Goal: Use online tool/utility

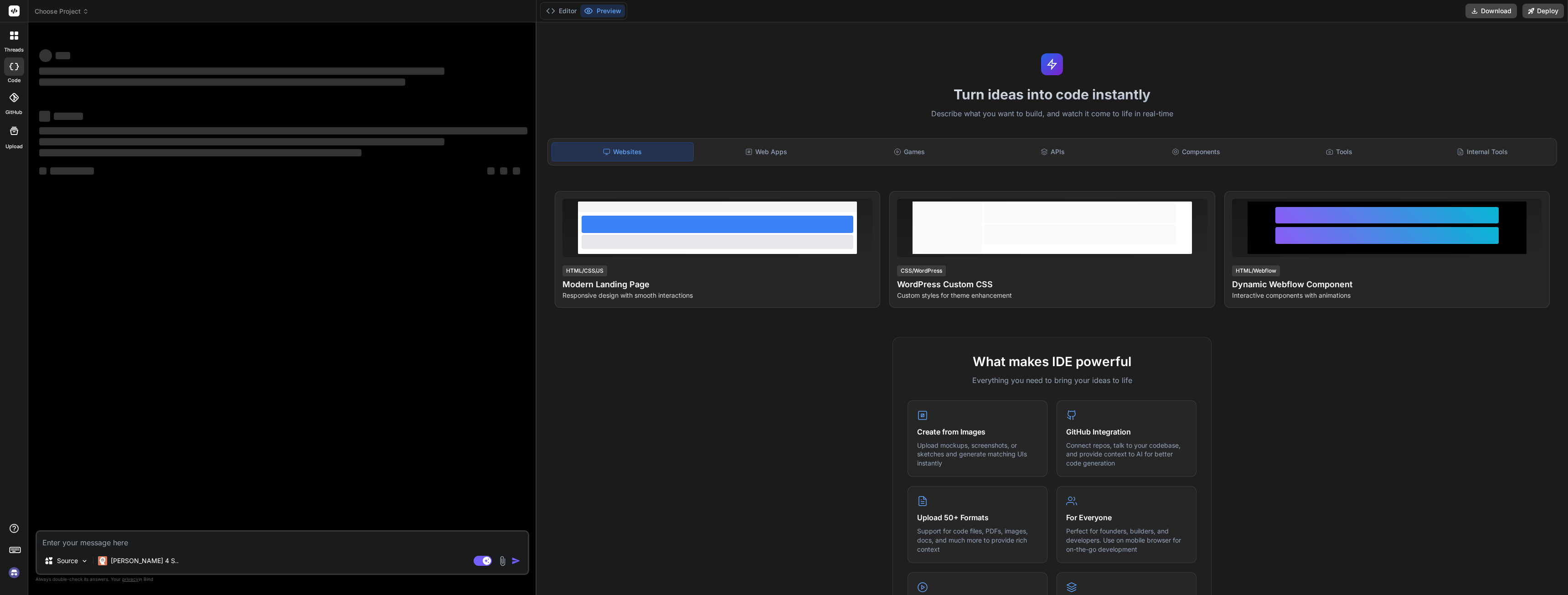
type textarea "x"
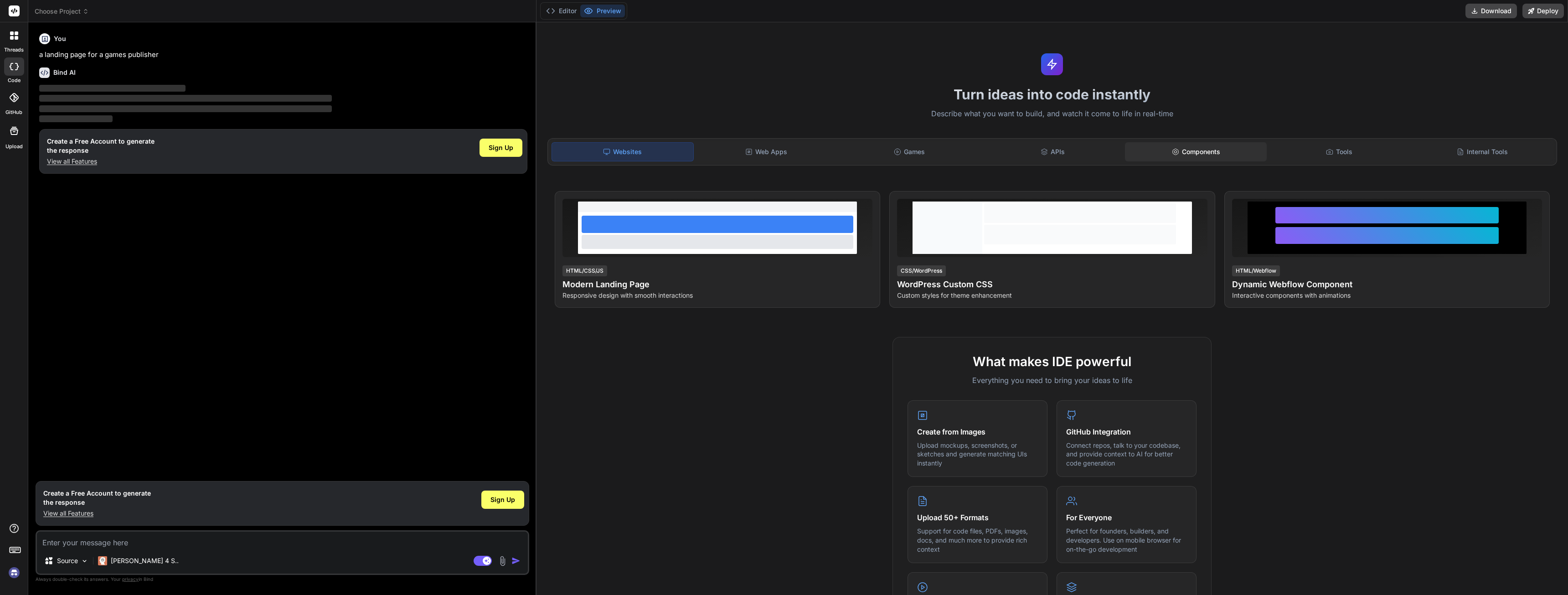
click at [1171, 147] on div "Components" at bounding box center [1195, 151] width 141 height 19
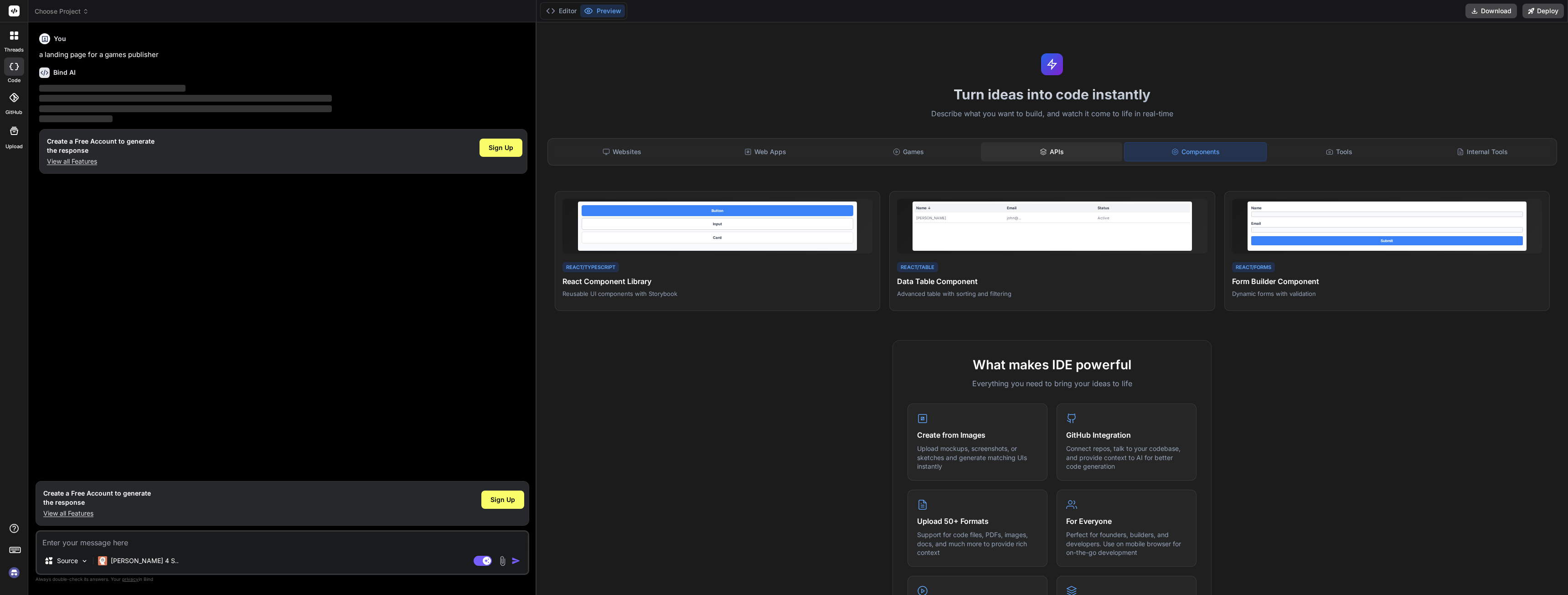
click at [1039, 155] on icon at bounding box center [1043, 151] width 8 height 8
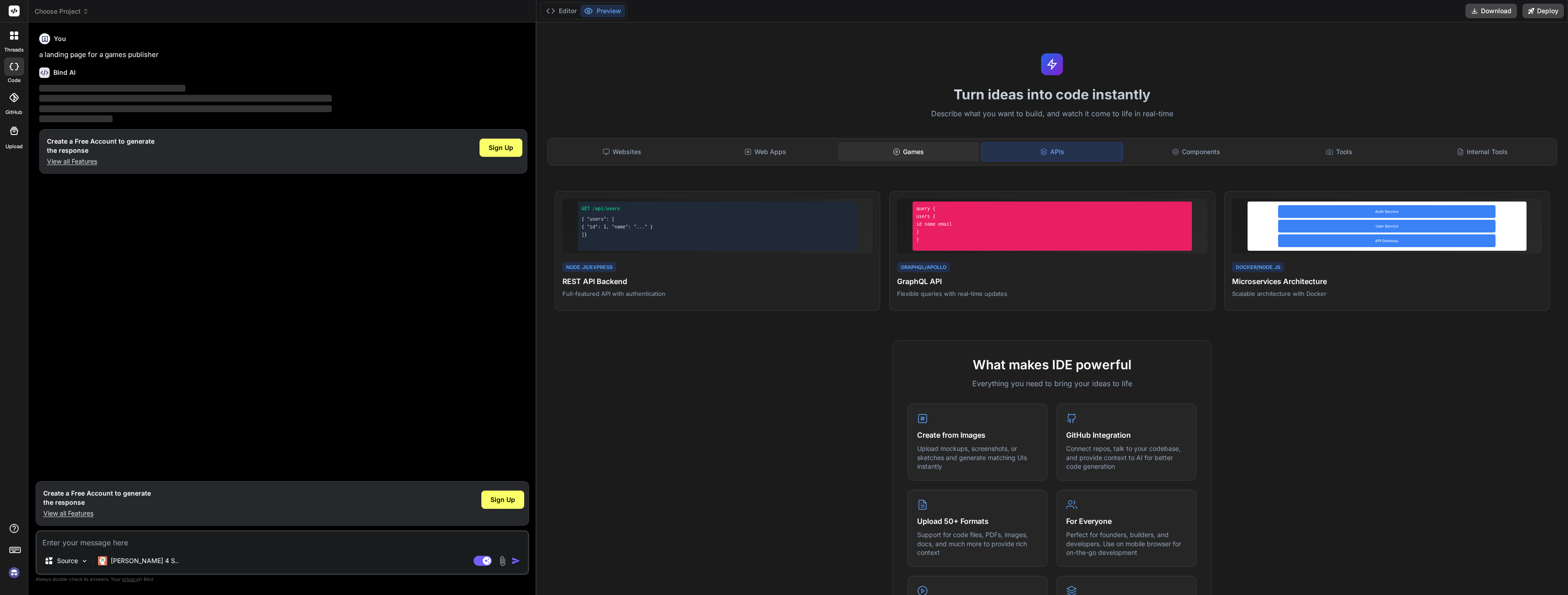
click at [921, 157] on div "Games" at bounding box center [908, 151] width 141 height 19
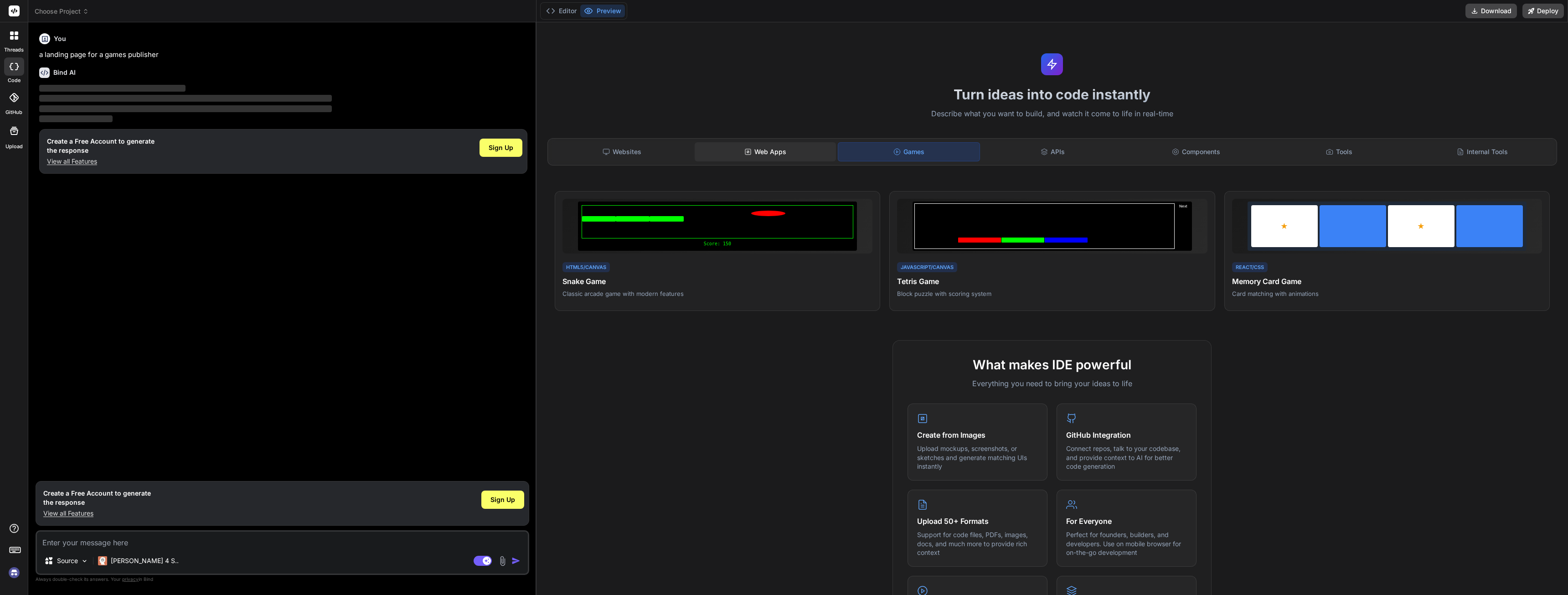
click at [755, 156] on div "Web Apps" at bounding box center [764, 151] width 141 height 19
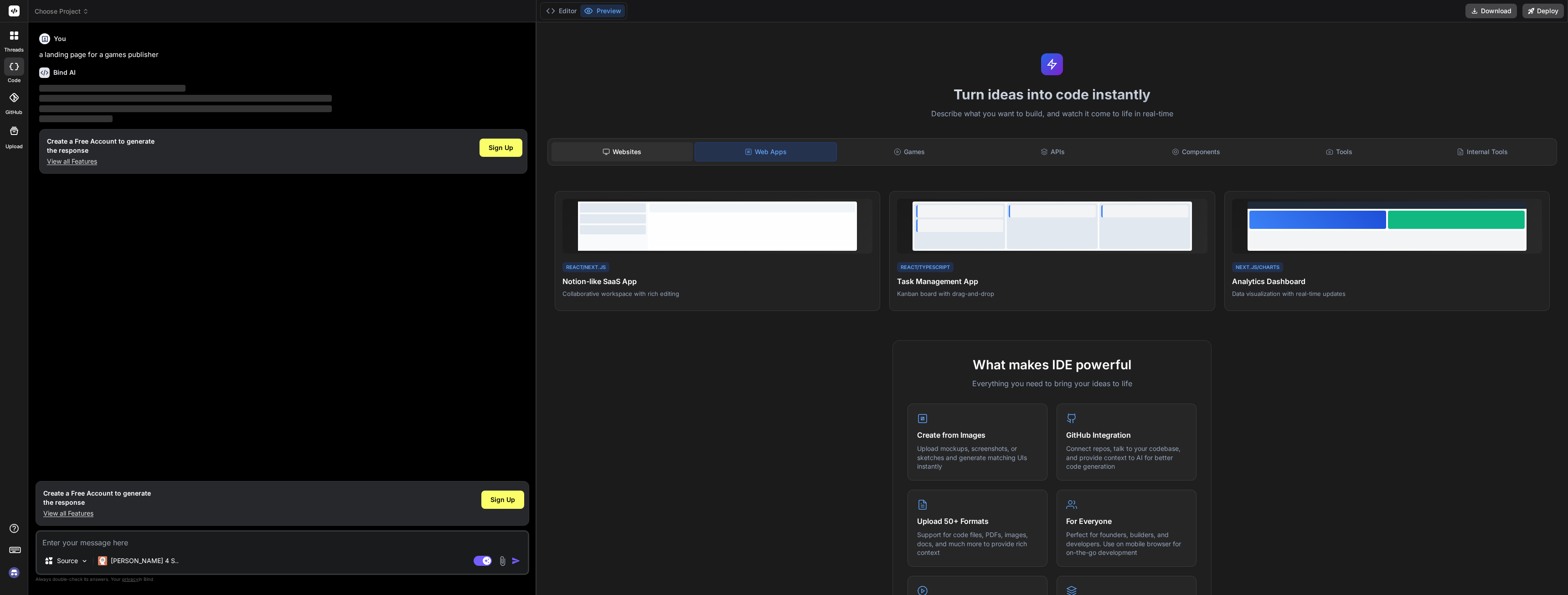
click at [631, 148] on div "Websites" at bounding box center [621, 151] width 141 height 19
